Goal: Task Accomplishment & Management: Complete application form

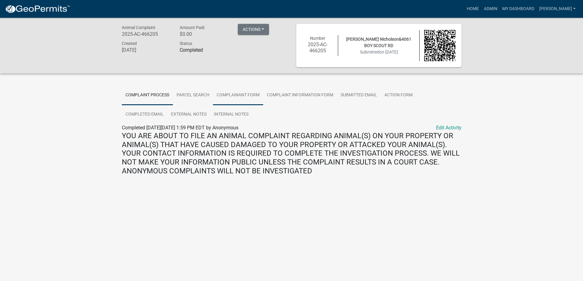
click at [227, 95] on link "Complainant Form" at bounding box center [238, 96] width 50 height 20
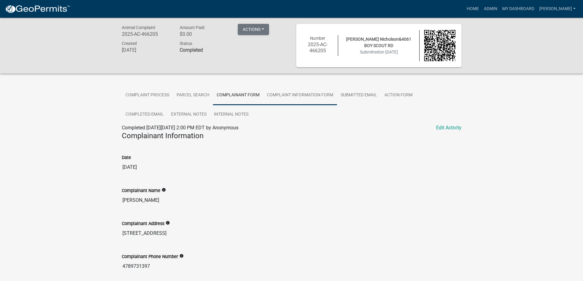
click at [286, 94] on link "Complaint Information Form" at bounding box center [300, 96] width 74 height 20
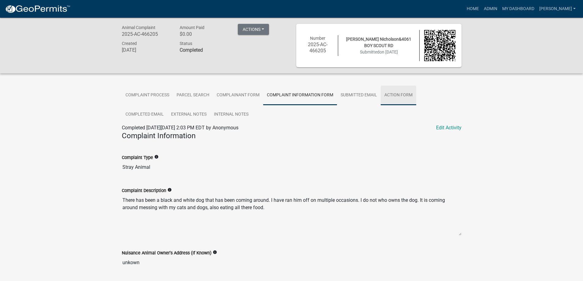
click at [392, 95] on link "Action Form" at bounding box center [399, 96] width 36 height 20
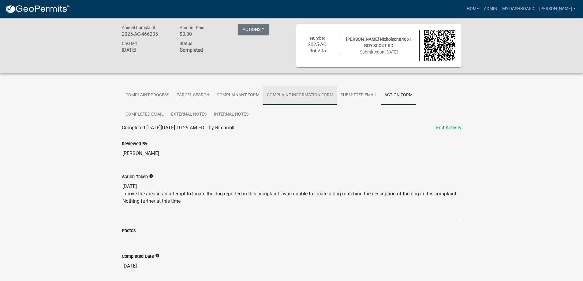
click at [298, 95] on link "Complaint Information Form" at bounding box center [300, 96] width 74 height 20
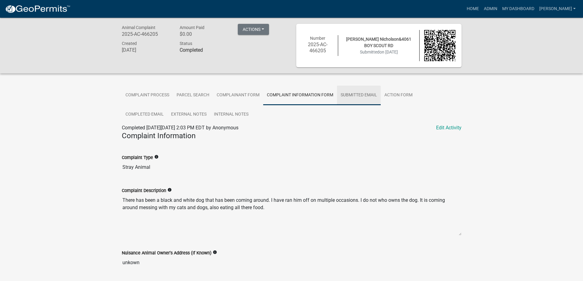
click at [365, 93] on link "Submitted Email" at bounding box center [359, 96] width 44 height 20
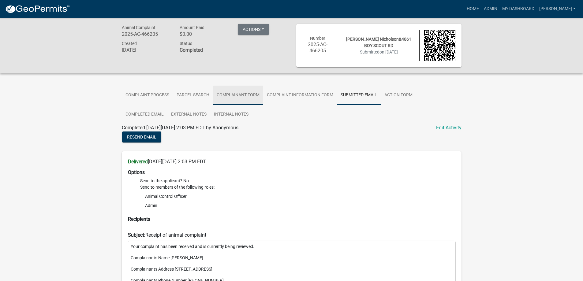
click at [240, 98] on link "Complainant Form" at bounding box center [238, 96] width 50 height 20
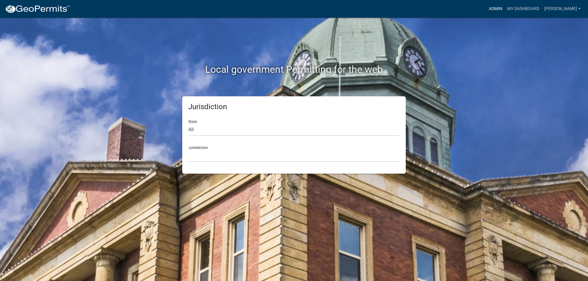
click at [499, 7] on link "Admin" at bounding box center [495, 9] width 18 height 12
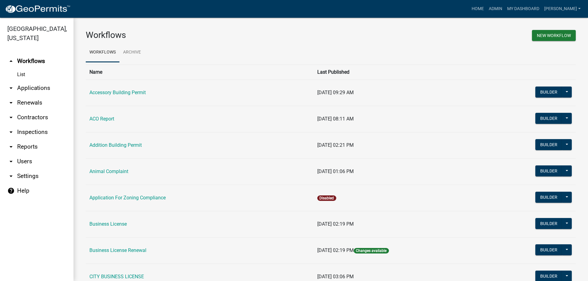
click at [34, 92] on link "arrow_drop_down Applications" at bounding box center [36, 88] width 73 height 15
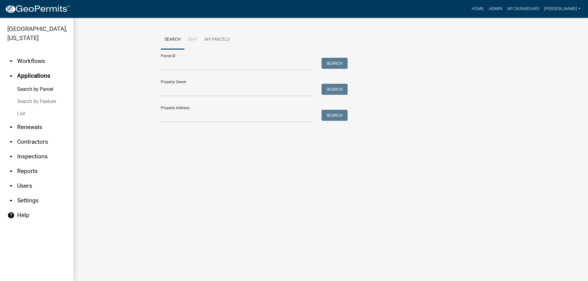
click at [23, 113] on link "List" at bounding box center [36, 114] width 73 height 12
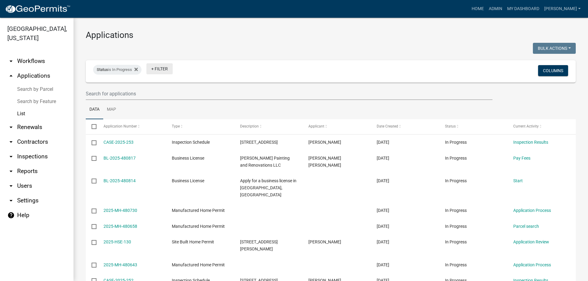
click at [158, 71] on link "+ Filter" at bounding box center [159, 68] width 26 height 11
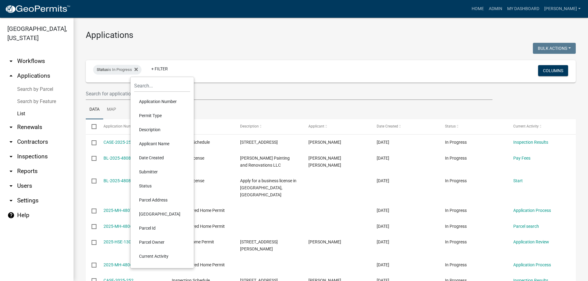
click at [157, 116] on li "Permit Type" at bounding box center [162, 116] width 56 height 14
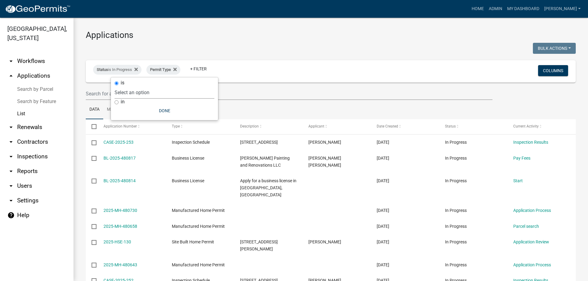
click at [151, 92] on select "Select an option Accessory Building Permit ACO Report Addition Building Permit …" at bounding box center [164, 92] width 100 height 13
select select "8a3a9a7d-d7f9-42f0-9741-3b4095b7bc8e"
click at [129, 86] on select "Select an option Accessory Building Permit ACO Report Addition Building Permit …" at bounding box center [164, 92] width 100 height 13
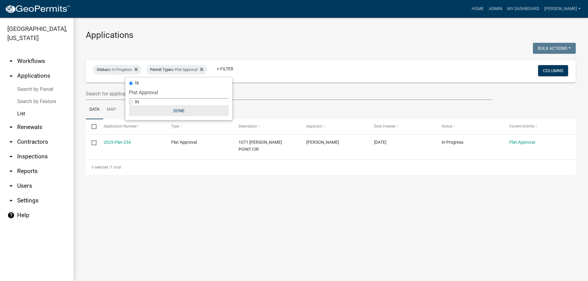
click at [178, 111] on button "Done" at bounding box center [179, 110] width 100 height 11
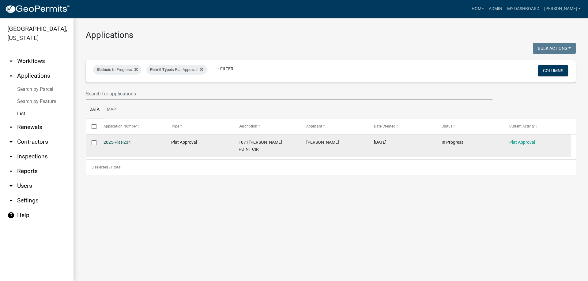
click at [121, 140] on link "2025-Plat-234" at bounding box center [116, 142] width 27 height 5
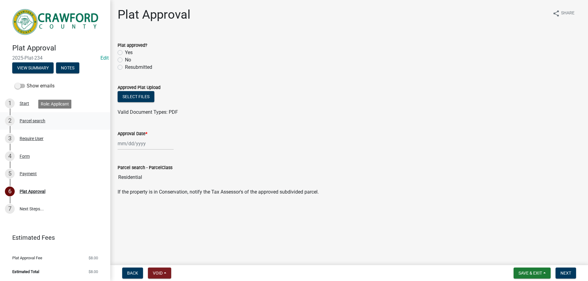
click at [22, 123] on div "Parcel search" at bounding box center [33, 121] width 26 height 4
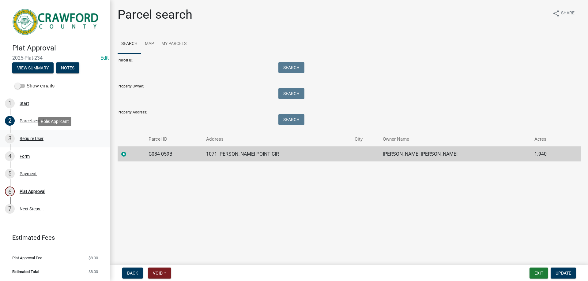
click at [33, 139] on div "Require User" at bounding box center [32, 139] width 24 height 4
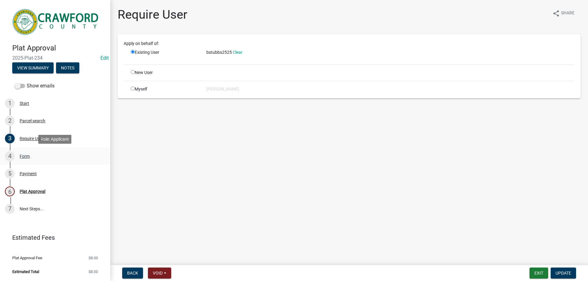
click at [30, 155] on div "4 Form" at bounding box center [52, 156] width 95 height 10
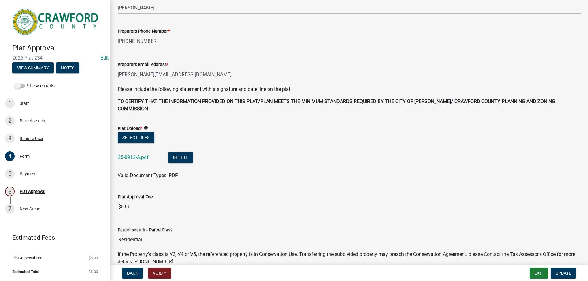
scroll to position [61, 0]
click at [135, 154] on link "25-0912-A.pdf" at bounding box center [133, 157] width 31 height 6
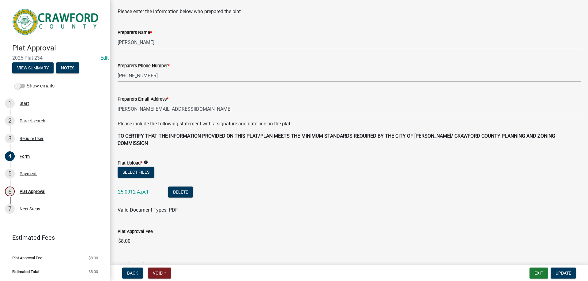
scroll to position [0, 0]
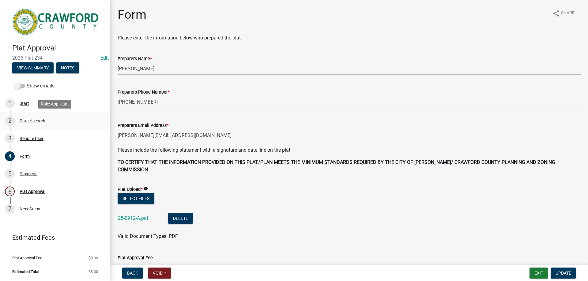
click at [37, 124] on div "2 Parcel search" at bounding box center [52, 121] width 95 height 10
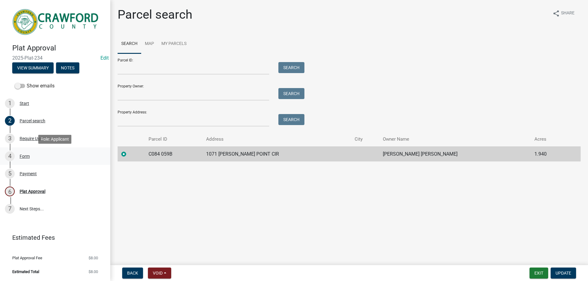
click at [22, 157] on div "Form" at bounding box center [25, 156] width 10 height 4
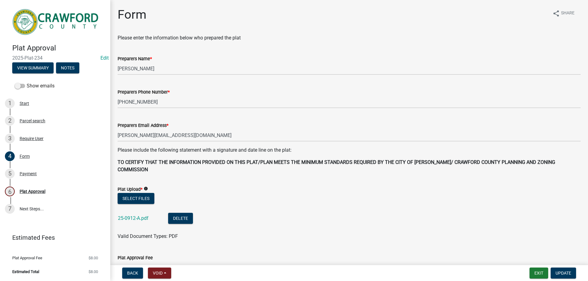
click at [132, 214] on div "25-0912-A.pdf" at bounding box center [138, 219] width 40 height 13
click at [133, 215] on link "25-0912-A.pdf" at bounding box center [133, 218] width 31 height 6
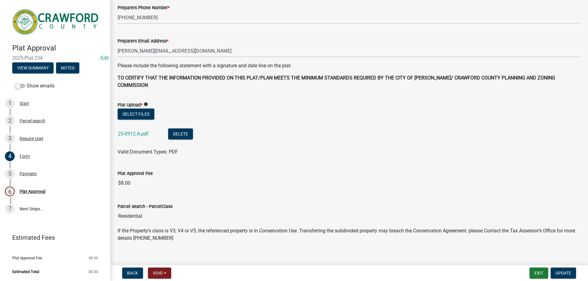
scroll to position [85, 0]
click at [32, 193] on div "Plat Approval" at bounding box center [33, 191] width 26 height 4
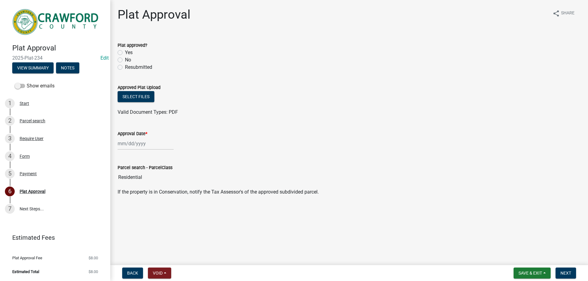
click at [127, 53] on label "Yes" at bounding box center [129, 52] width 8 height 7
click at [127, 53] on input "Yes" at bounding box center [127, 51] width 4 height 4
radio input "true"
click at [138, 98] on button "Select files" at bounding box center [136, 96] width 37 height 11
click at [137, 97] on button "Select files" at bounding box center [136, 96] width 37 height 11
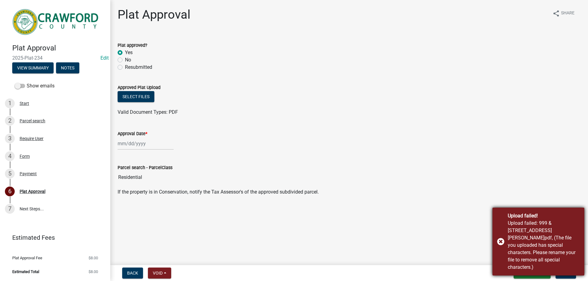
click at [500, 249] on div "Upload failed! Upload failed: 999 & [STREET_ADDRESS][PERSON_NAME]pdf, (The file…" at bounding box center [538, 242] width 92 height 68
